Goal: Task Accomplishment & Management: Manage account settings

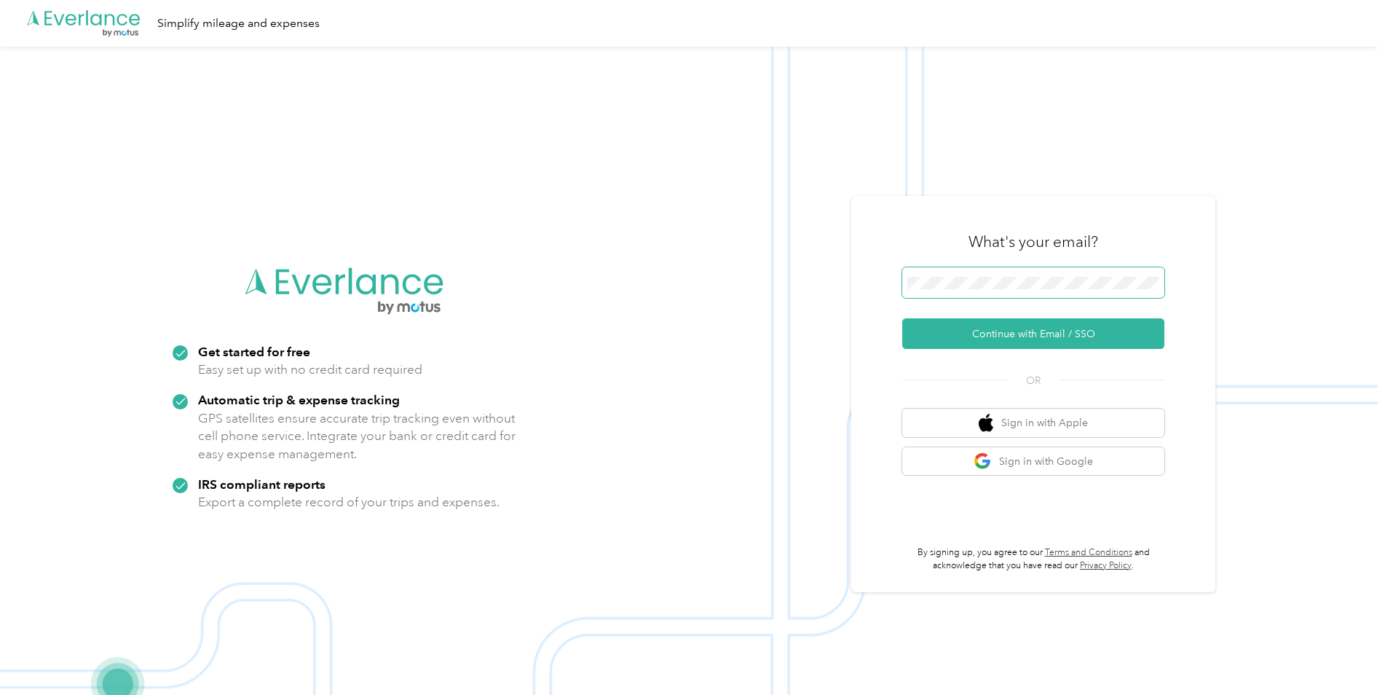
click at [998, 274] on span at bounding box center [1033, 282] width 262 height 31
click at [996, 331] on button "Continue with Email / SSO" at bounding box center [1033, 333] width 262 height 31
click at [1025, 336] on button "Continue with Email / SSO" at bounding box center [1033, 333] width 262 height 31
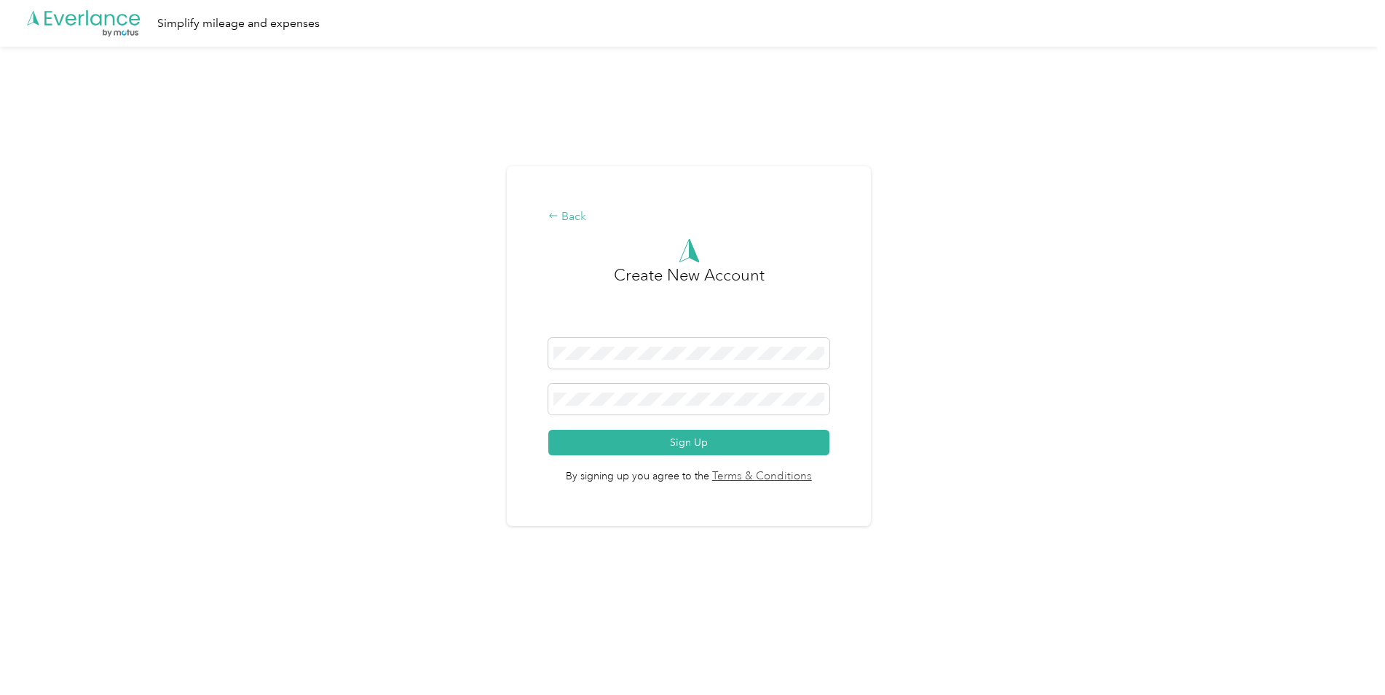
click at [567, 217] on div "Back" at bounding box center [688, 216] width 281 height 17
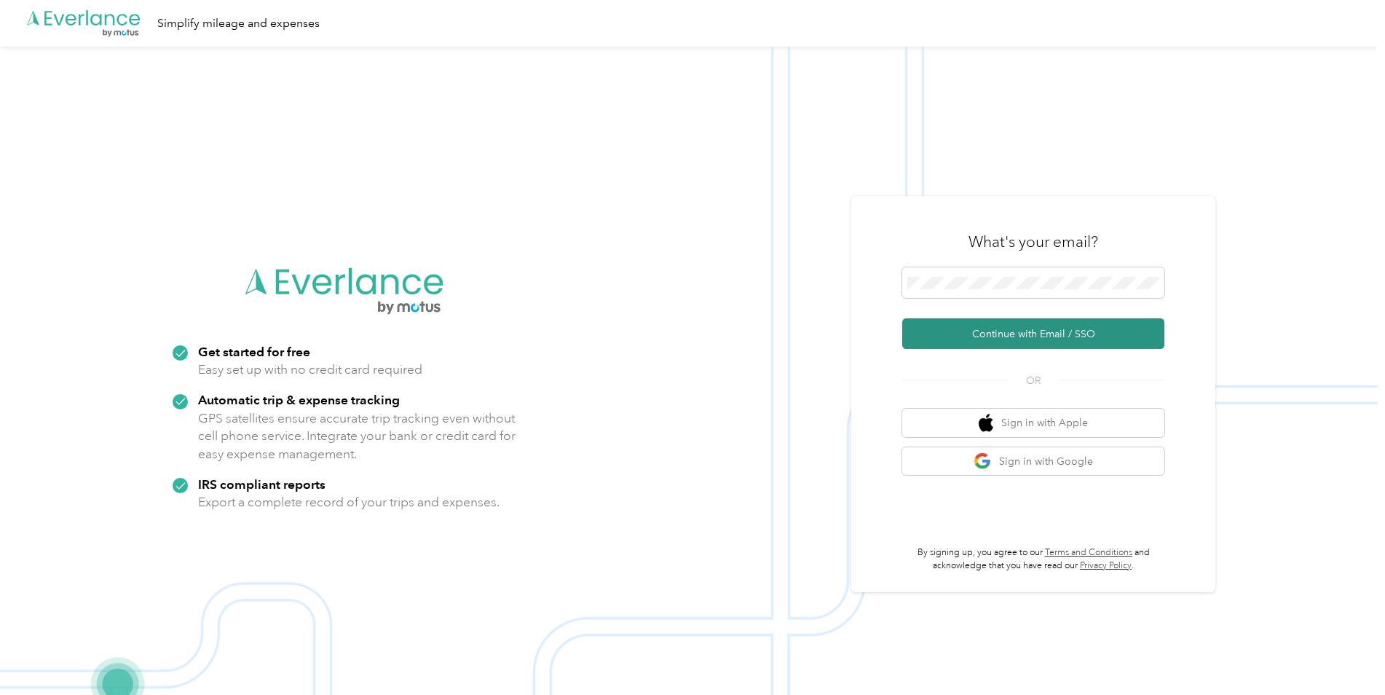
click at [1012, 339] on button "Continue with Email / SSO" at bounding box center [1033, 333] width 262 height 31
click at [1007, 334] on button "Continue with Email / SSO" at bounding box center [1033, 333] width 262 height 31
